Goal: Task Accomplishment & Management: Manage account settings

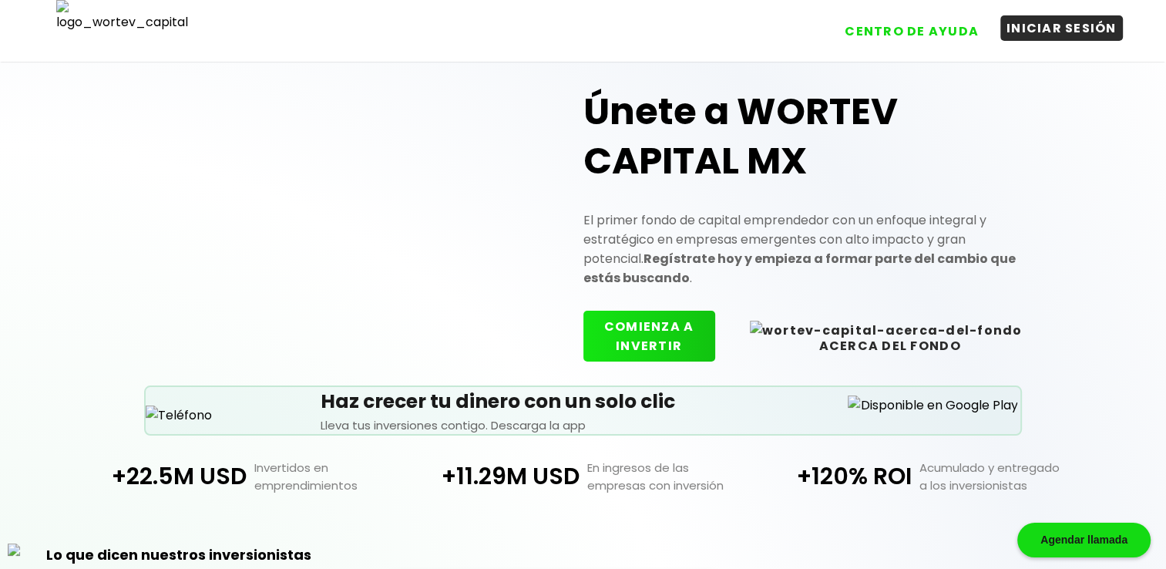
click at [1076, 36] on button "INICIAR SESIÓN" at bounding box center [1061, 27] width 123 height 25
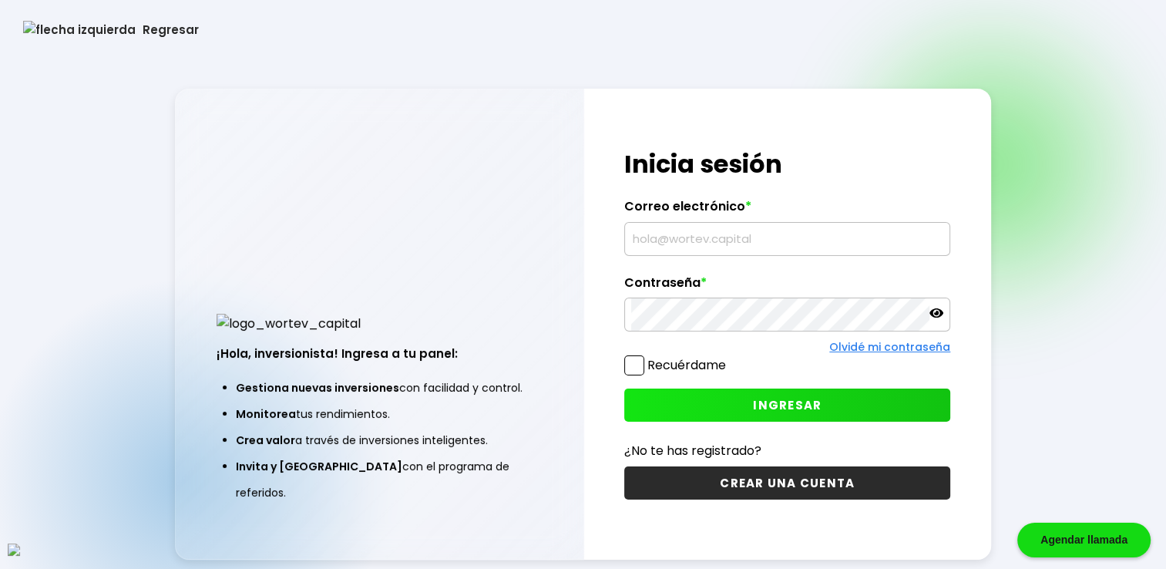
type input "[EMAIL_ADDRESS][DOMAIN_NAME]"
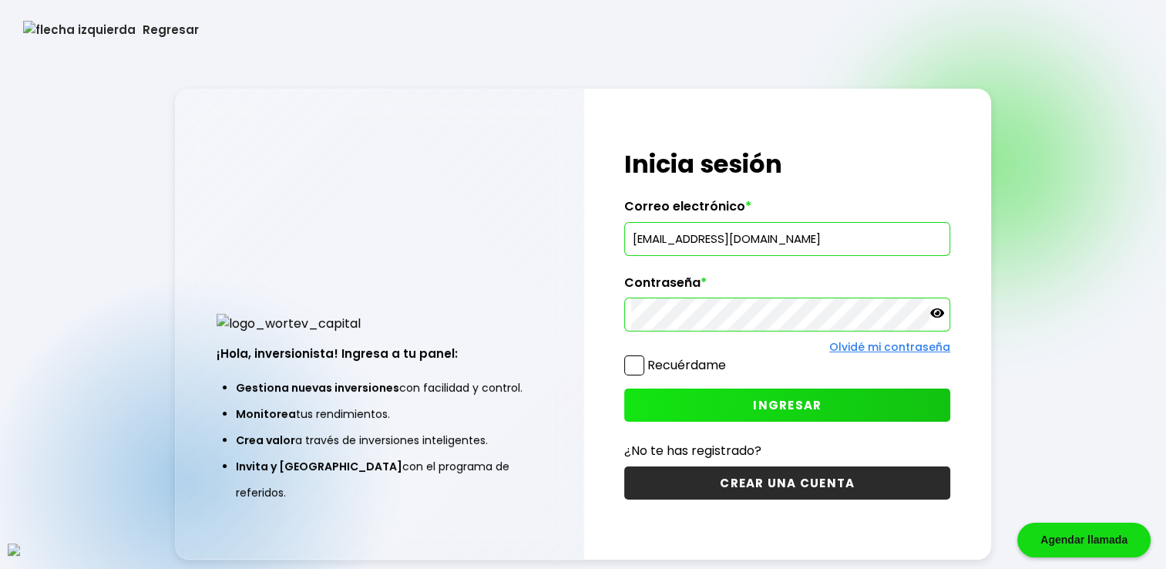
click at [634, 368] on span at bounding box center [634, 365] width 20 height 20
click at [729, 358] on input "Recuérdame" at bounding box center [729, 358] width 0 height 0
click at [723, 400] on button "INGRESAR" at bounding box center [787, 404] width 326 height 33
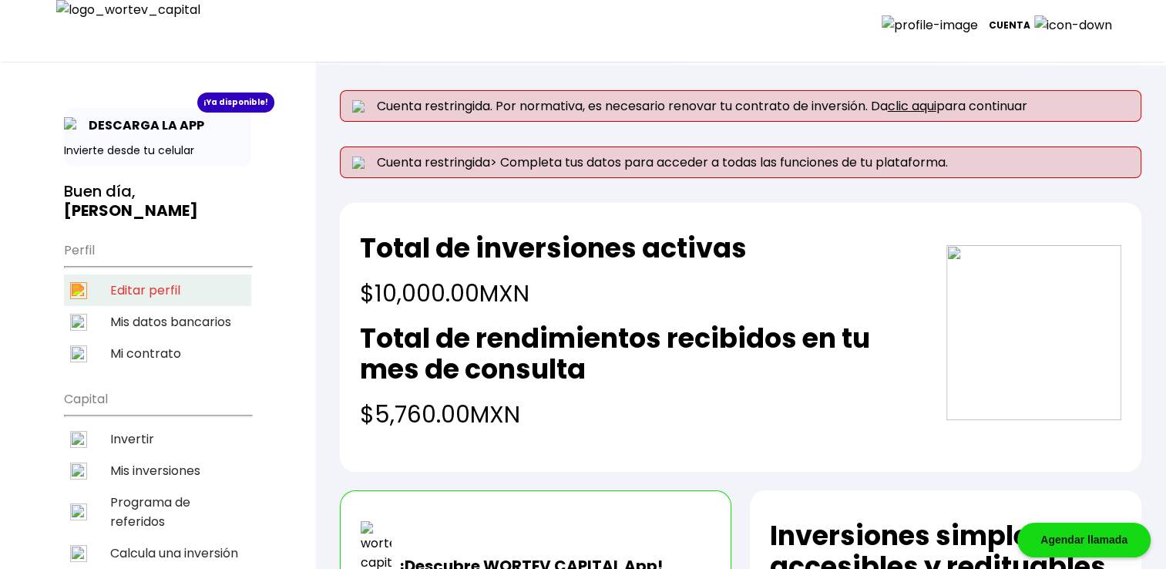
click at [139, 288] on li "Editar perfil" at bounding box center [157, 290] width 187 height 32
select select "Hombre"
select select "Primaria"
select select "OA"
select select "Mifel"
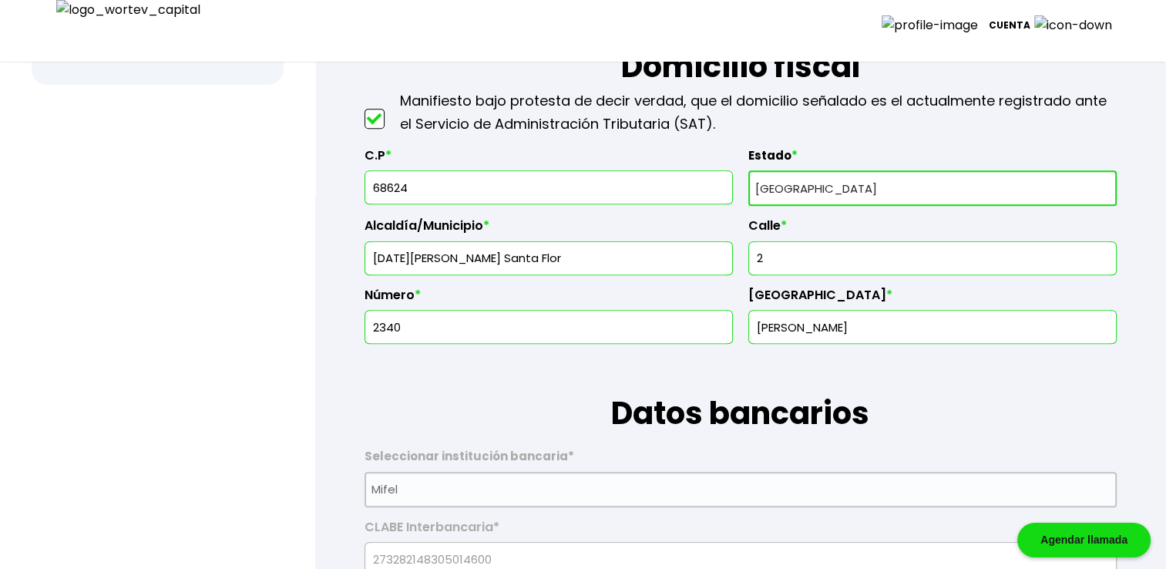
scroll to position [744, 0]
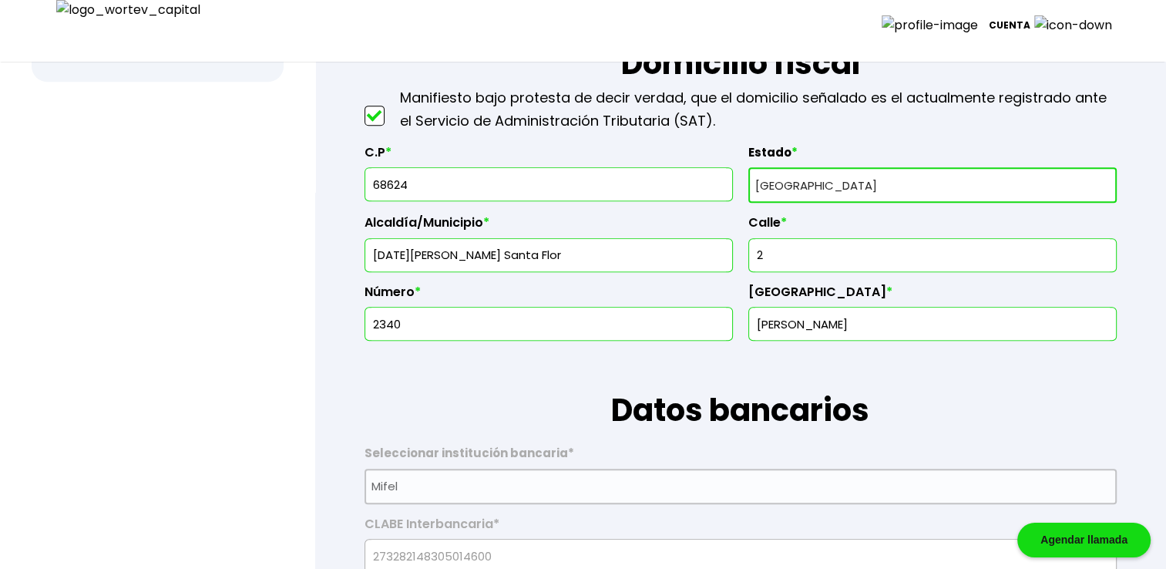
click at [536, 184] on input "68624" at bounding box center [548, 184] width 354 height 32
type input "6"
type input "55434"
click at [821, 257] on input "2" at bounding box center [932, 255] width 354 height 32
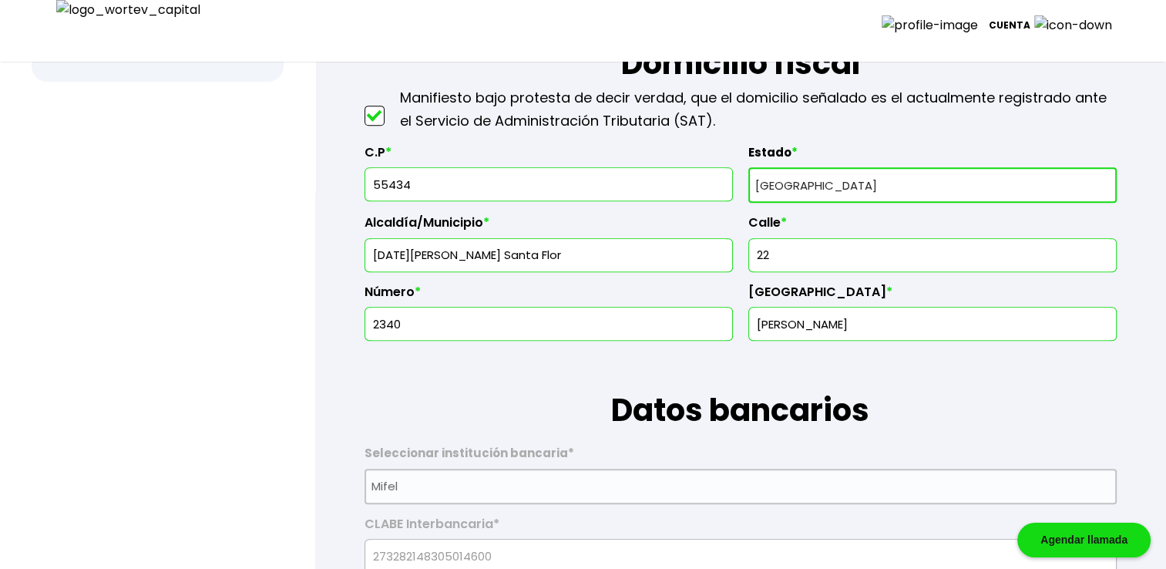
type input "22"
drag, startPoint x: 793, startPoint y: 318, endPoint x: 604, endPoint y: 305, distance: 189.2
click at [604, 305] on div "C.P * 55434 Estado * Selecciona tu estado [GEOGRAPHIC_DATA] [GEOGRAPHIC_DATA][U…" at bounding box center [740, 237] width 752 height 209
type input "[PERSON_NAME]"
click at [595, 317] on input "2340" at bounding box center [548, 323] width 354 height 32
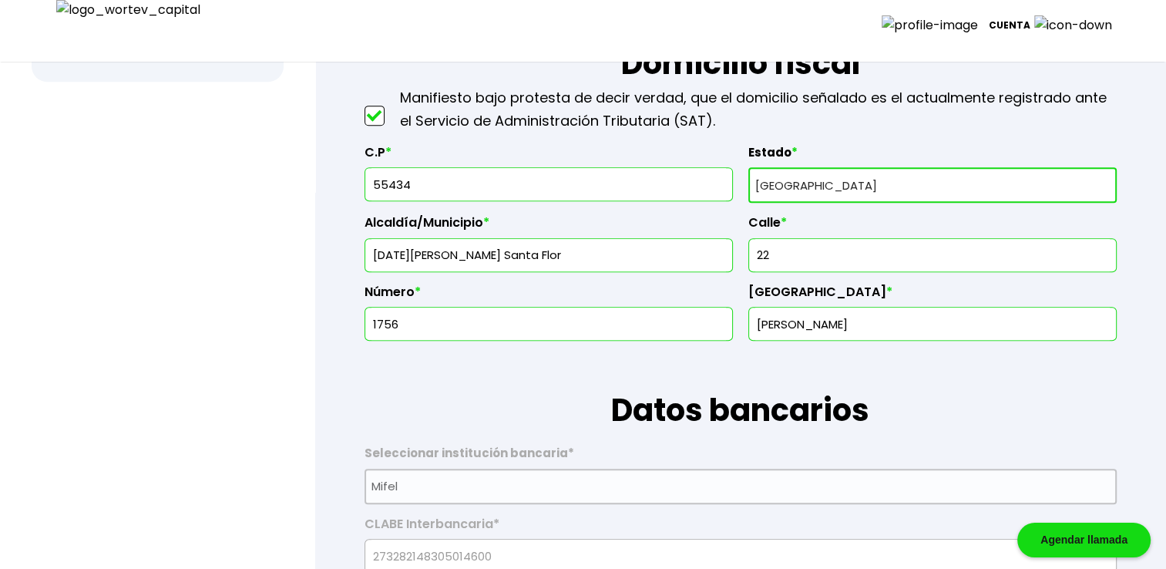
type input "1756"
click at [780, 252] on input "22" at bounding box center [932, 255] width 354 height 32
click at [636, 264] on input "[DATE][PERSON_NAME] Santa Flor" at bounding box center [548, 255] width 354 height 32
type input "[PERSON_NAME]"
click at [804, 166] on label "Estado *" at bounding box center [932, 156] width 368 height 23
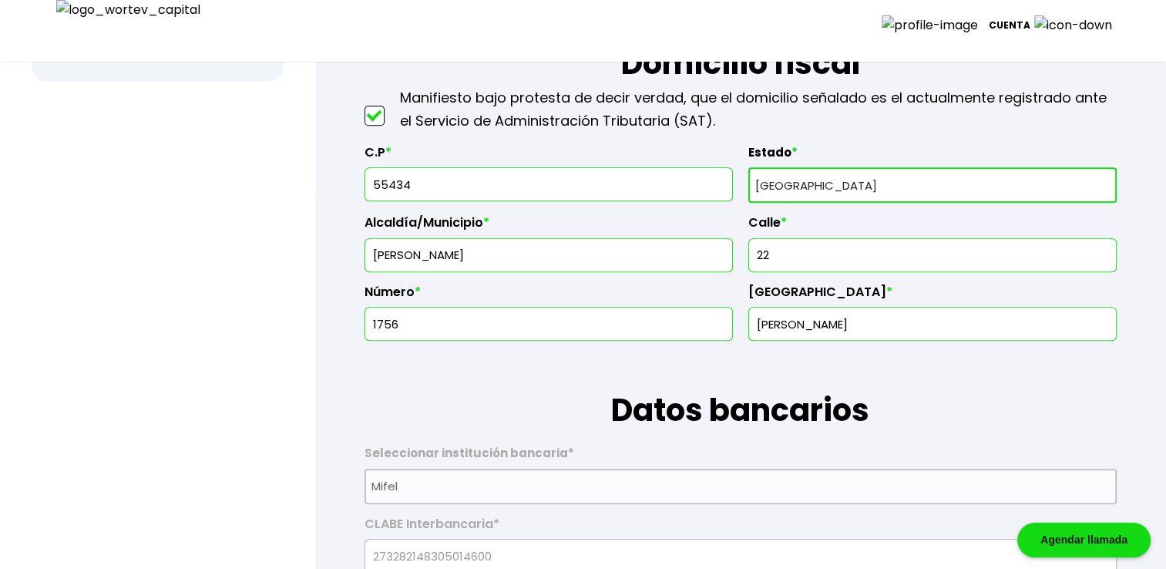
click at [798, 183] on select "Selecciona tu estado [GEOGRAPHIC_DATA] [GEOGRAPHIC_DATA][US_STATE] [GEOGRAPHIC_…" at bounding box center [932, 184] width 368 height 35
select select "DF"
click at [748, 167] on select "Selecciona tu estado [GEOGRAPHIC_DATA] [GEOGRAPHIC_DATA][US_STATE] [GEOGRAPHIC_…" at bounding box center [932, 184] width 368 height 35
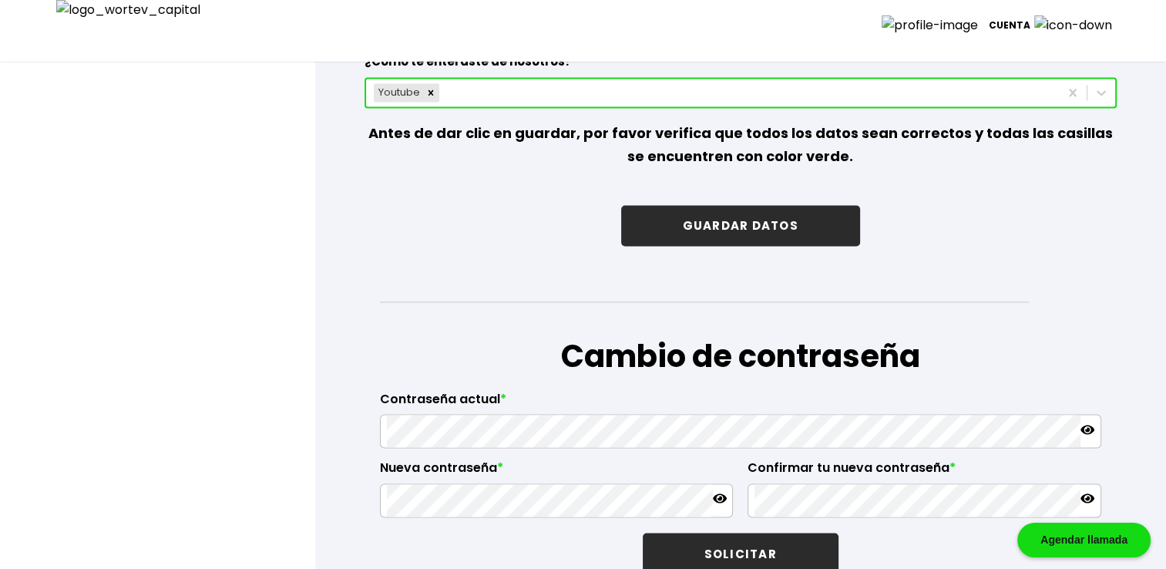
scroll to position [2414, 0]
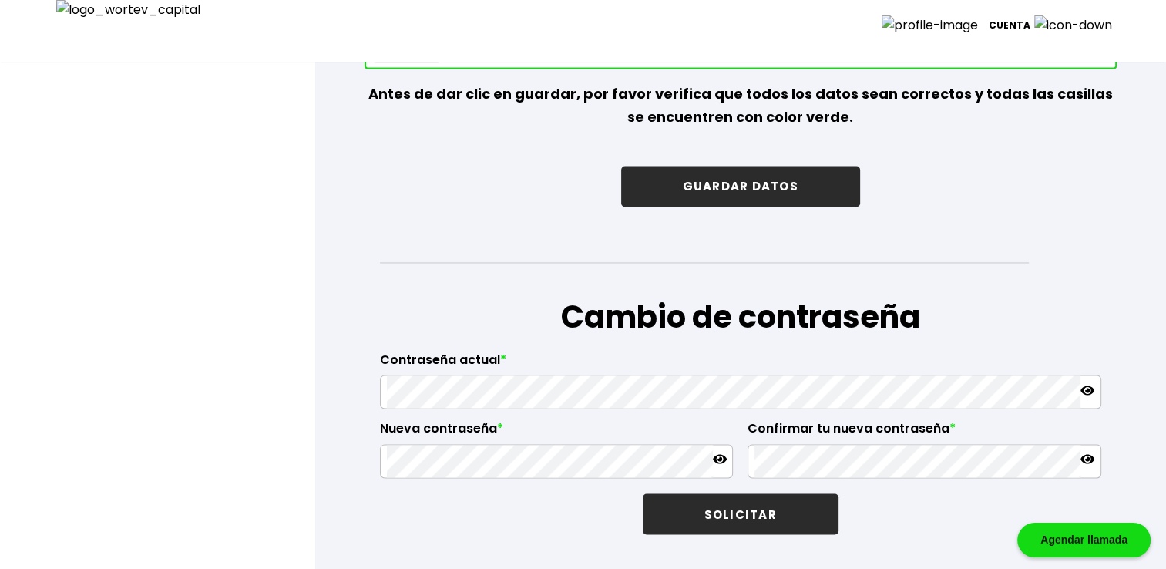
click at [761, 187] on button "GUARDAR DATOS" at bounding box center [740, 186] width 239 height 41
